Goal: Go to known website: Access a specific website the user already knows

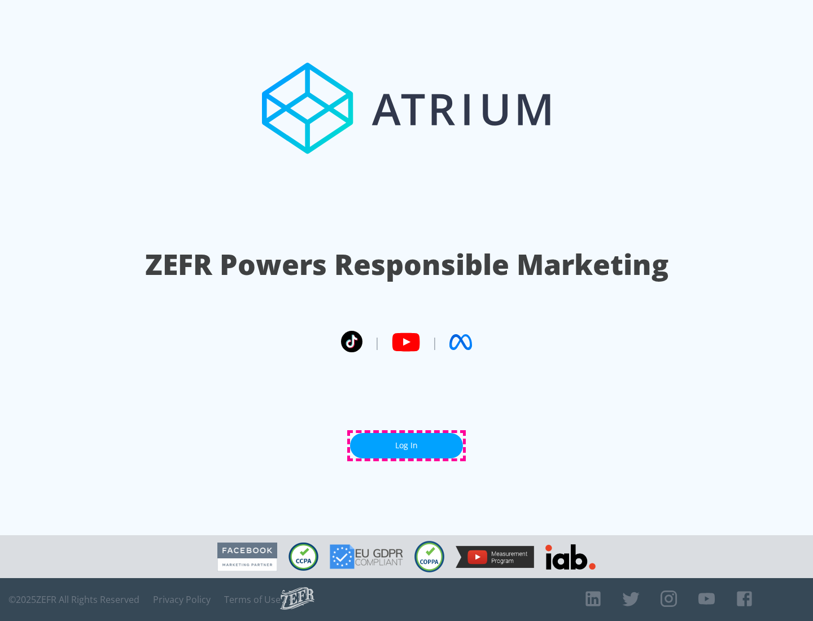
click at [406, 445] on link "Log In" at bounding box center [406, 445] width 113 height 25
